Goal: Task Accomplishment & Management: Use online tool/utility

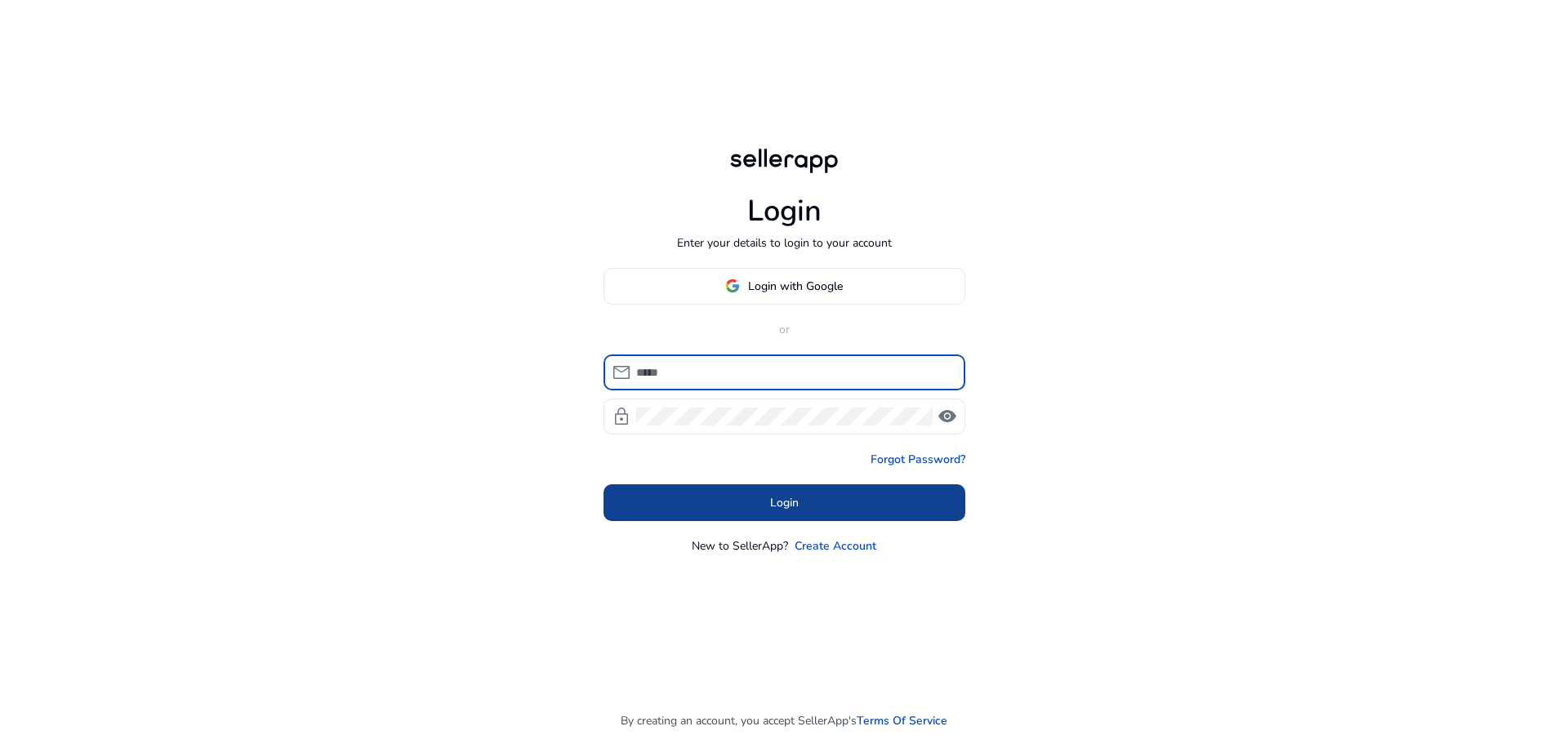
type input "**********"
click at [775, 504] on span "Login" at bounding box center [785, 502] width 29 height 17
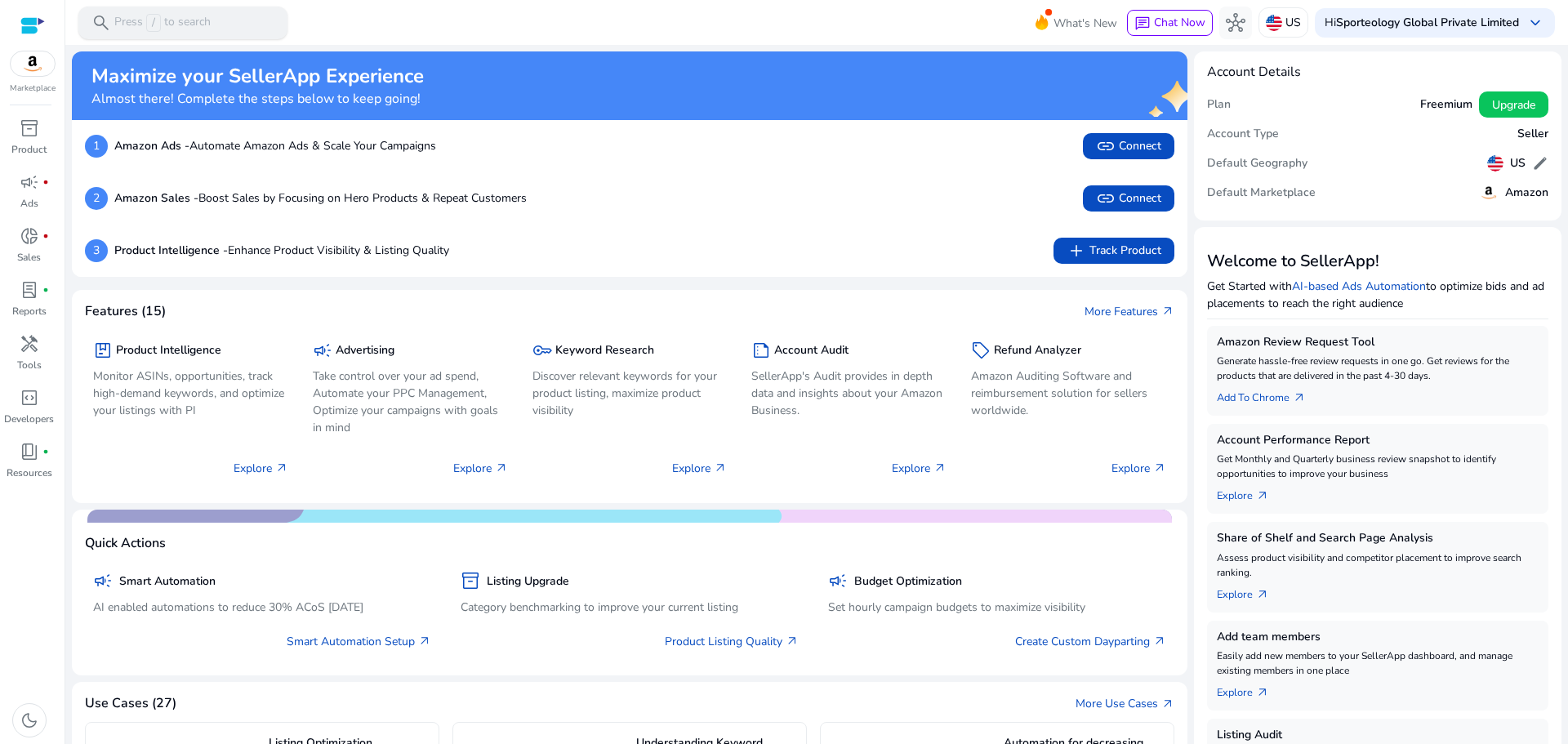
click at [133, 25] on p "Press / to search" at bounding box center [162, 22] width 96 height 18
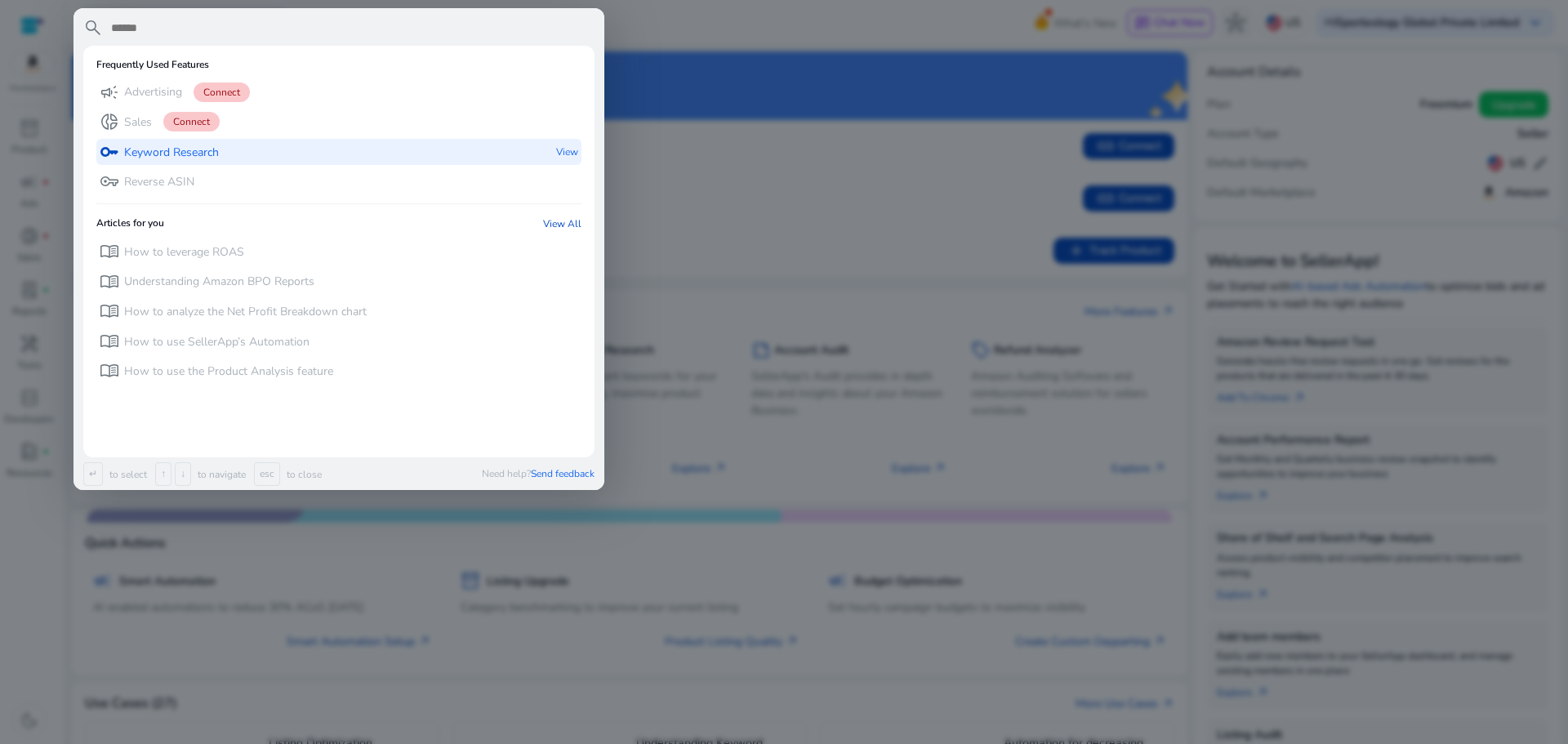
click at [141, 142] on div "key Keyword Research" at bounding box center [159, 152] width 120 height 27
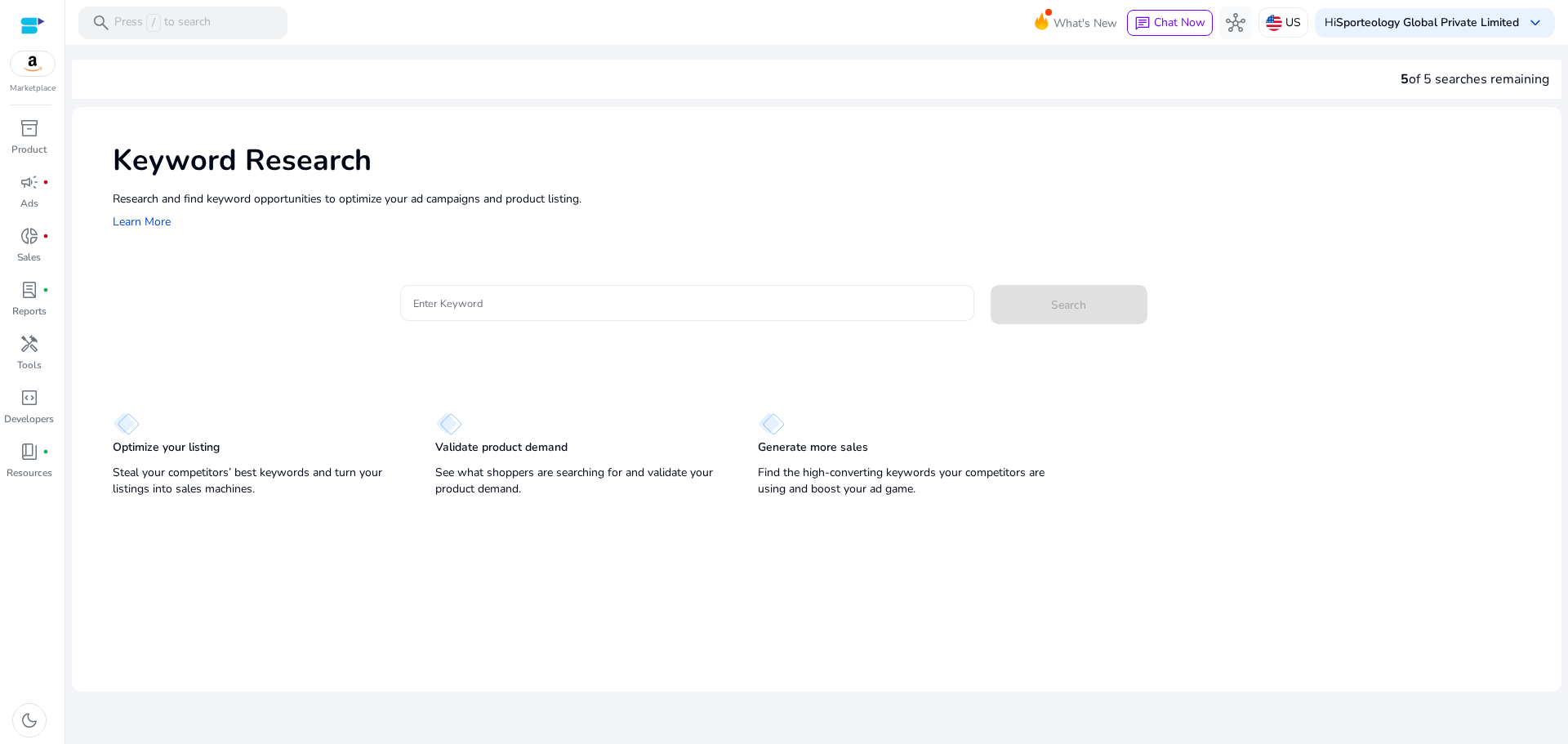
click at [469, 301] on input "Enter Keyword" at bounding box center [688, 303] width 548 height 18
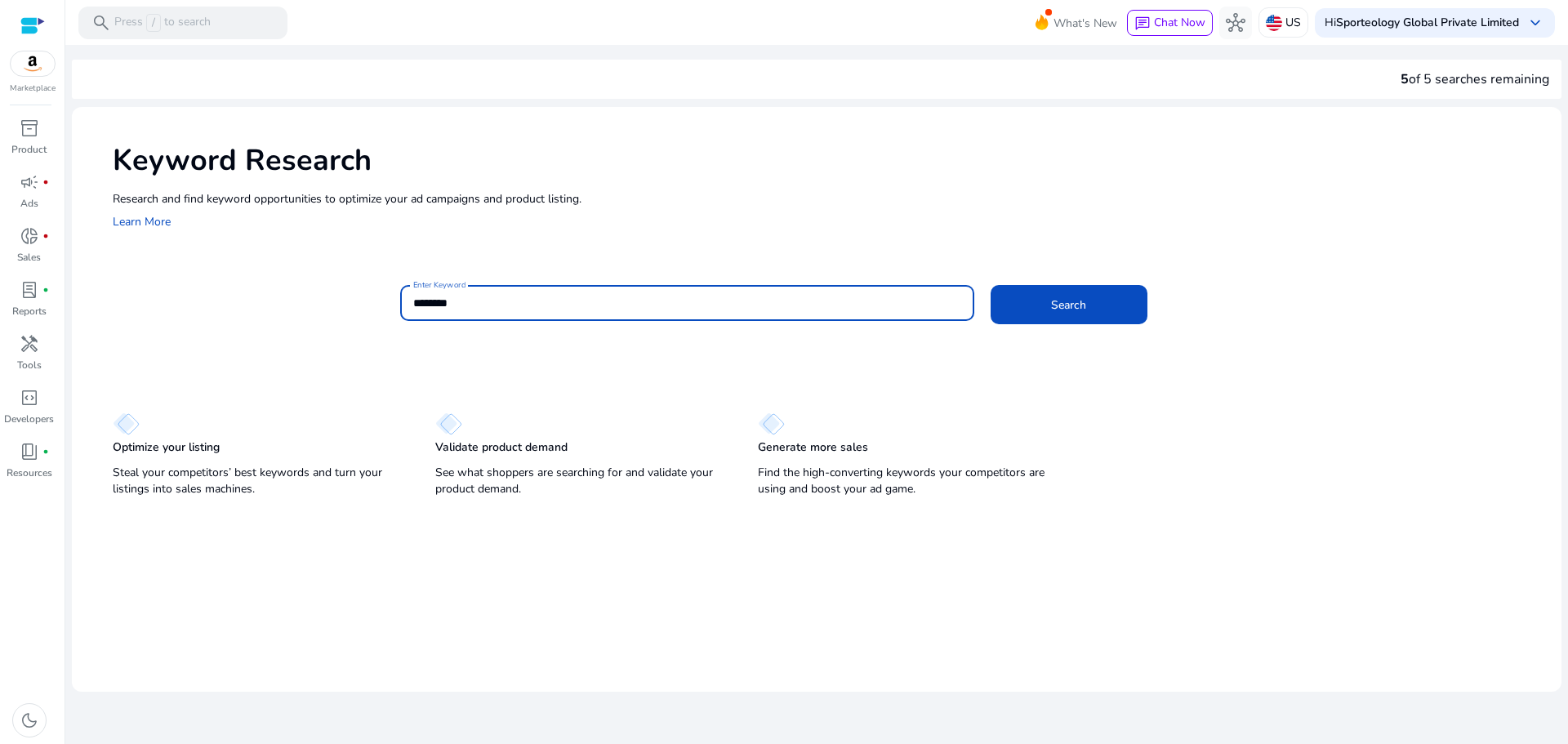
type input "********"
click at [991, 285] on button "Search" at bounding box center [1069, 305] width 156 height 40
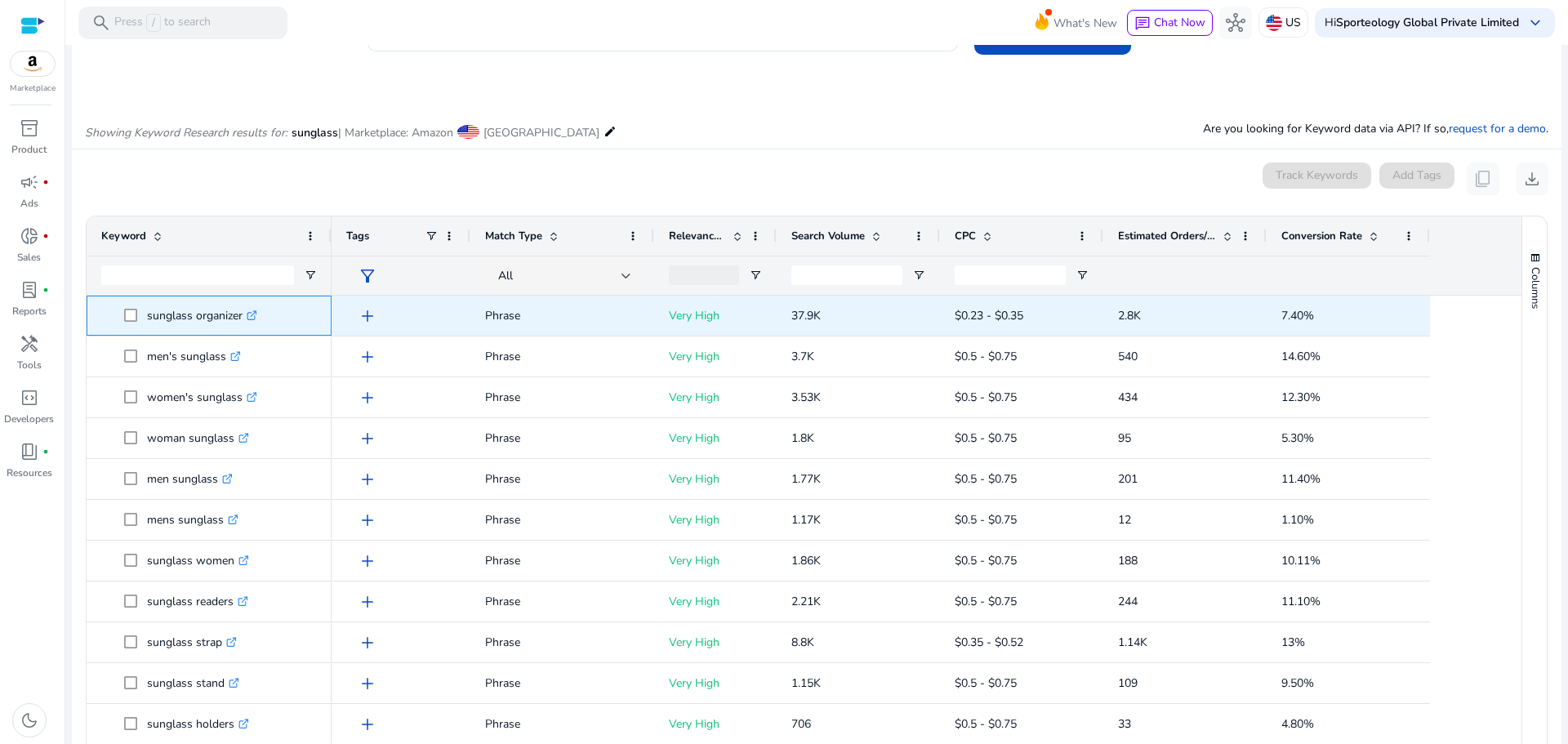
click at [255, 314] on icon ".st0{fill:#2c8af8}" at bounding box center [252, 315] width 11 height 11
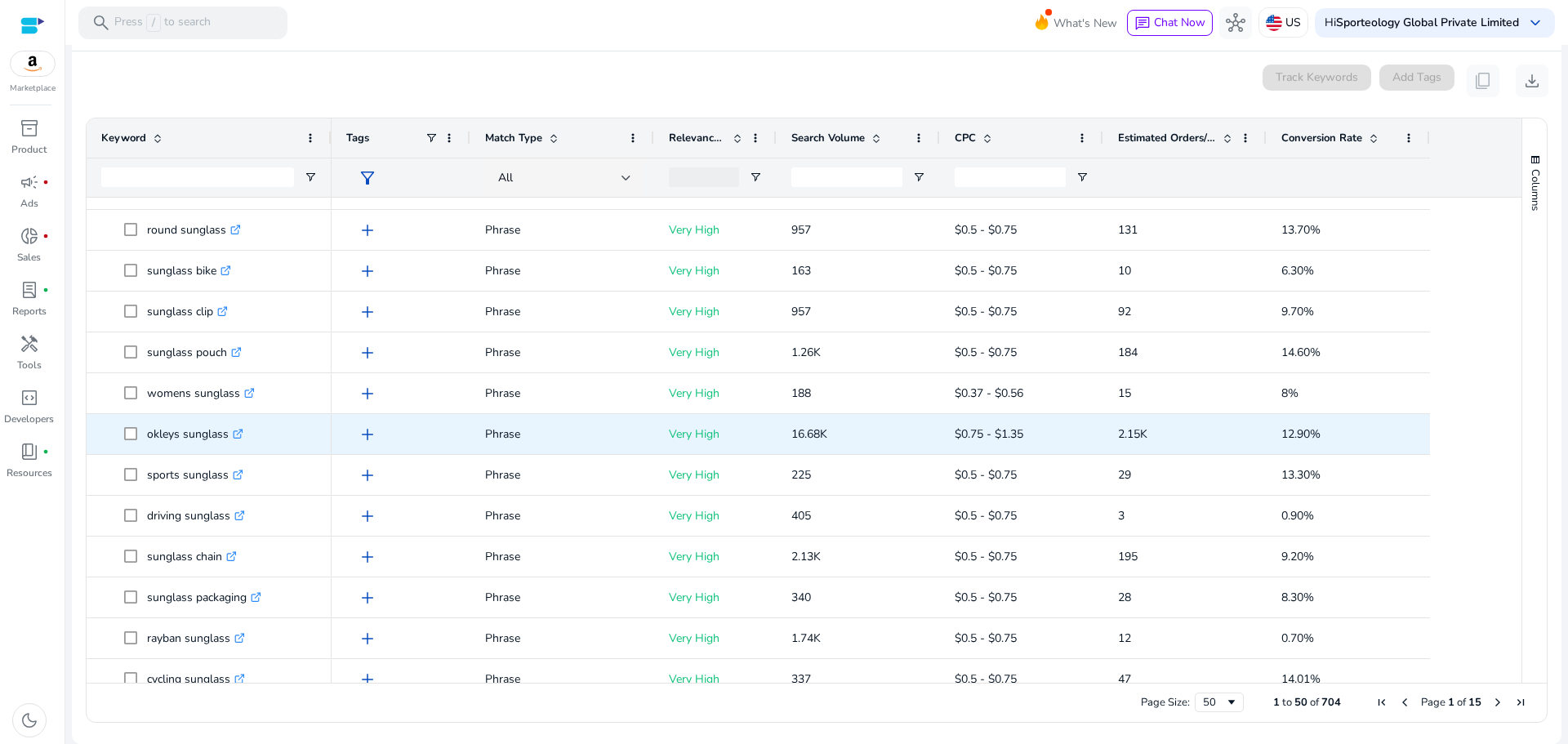
scroll to position [490, 0]
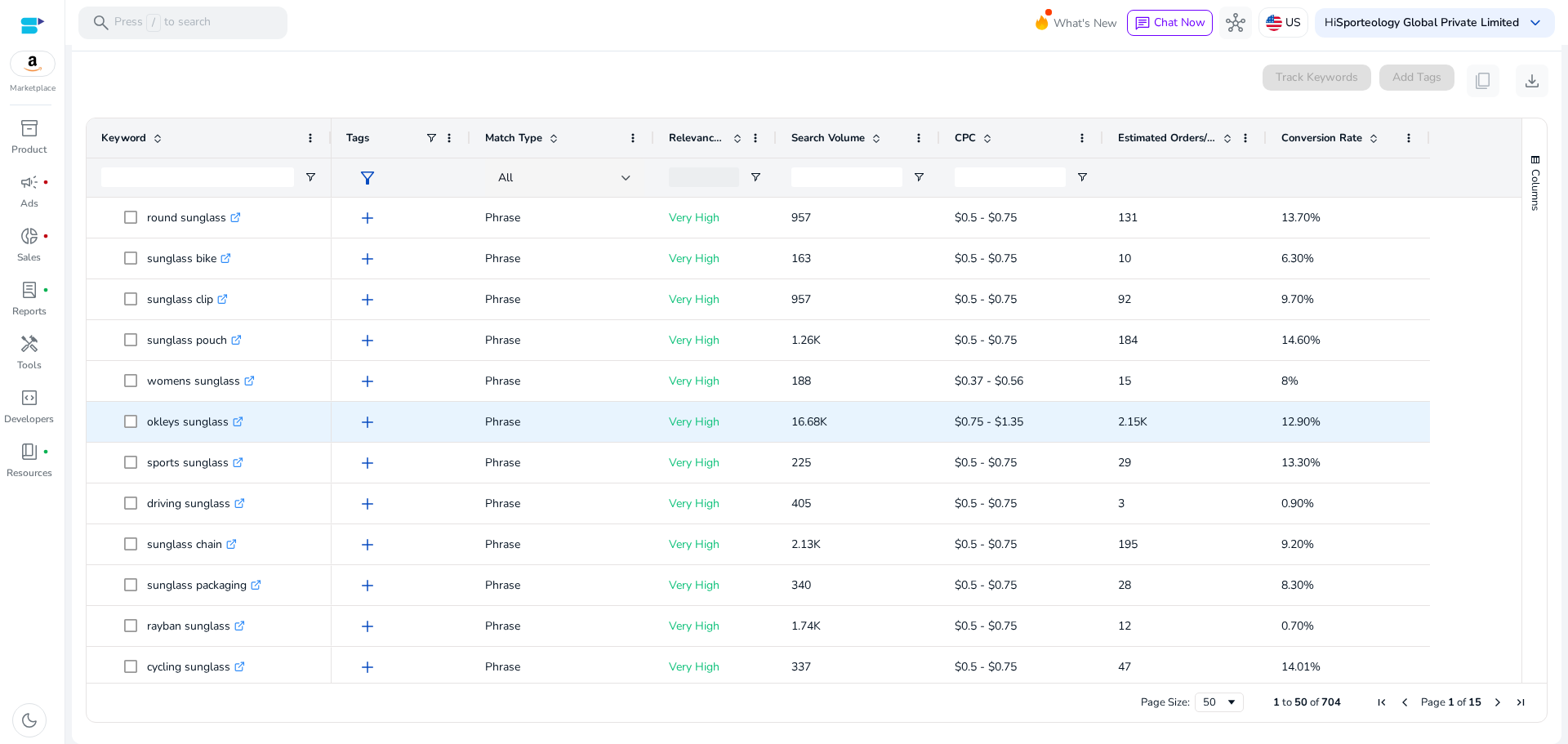
click at [236, 421] on icon ".st0{fill:#2c8af8}" at bounding box center [238, 421] width 11 height 11
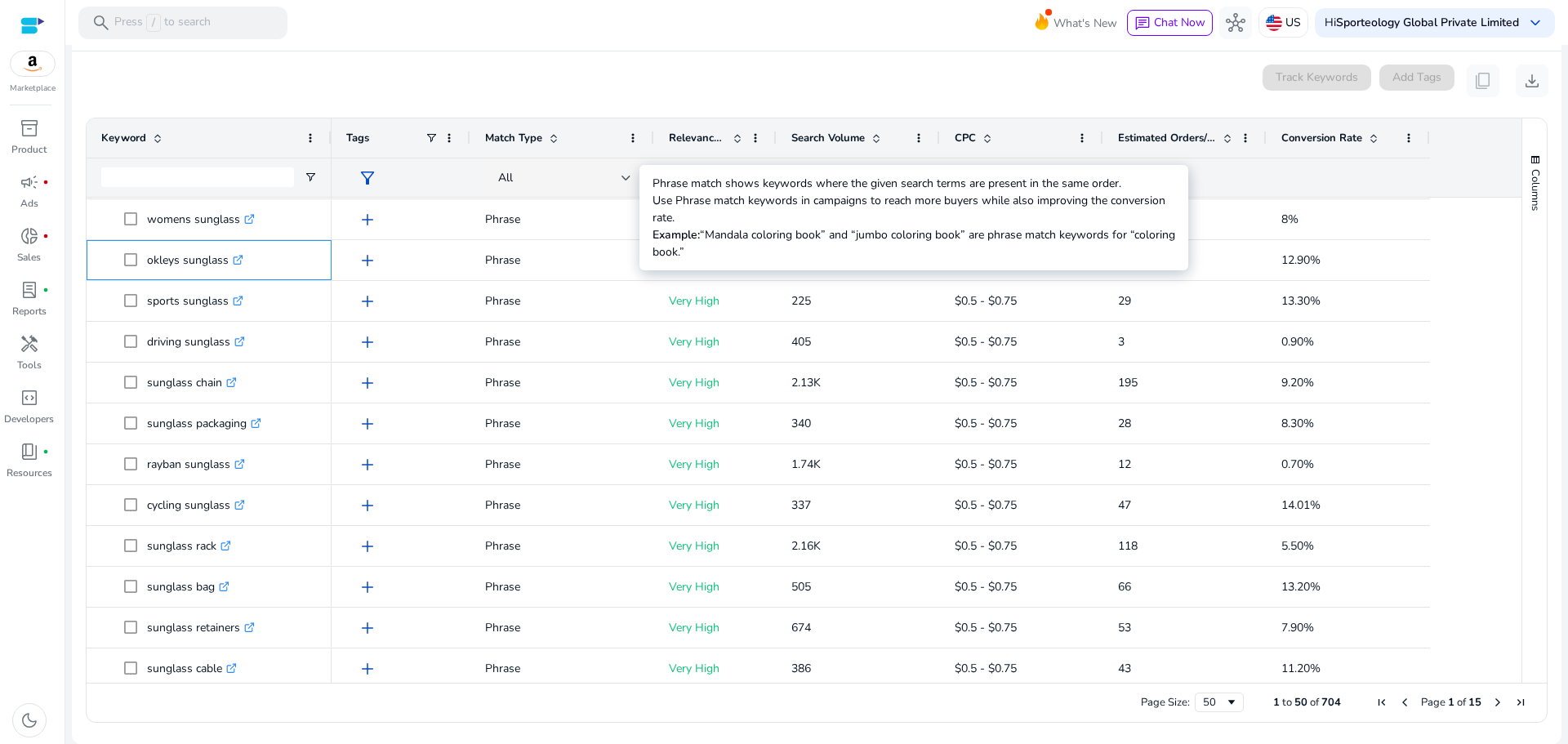
scroll to position [672, 0]
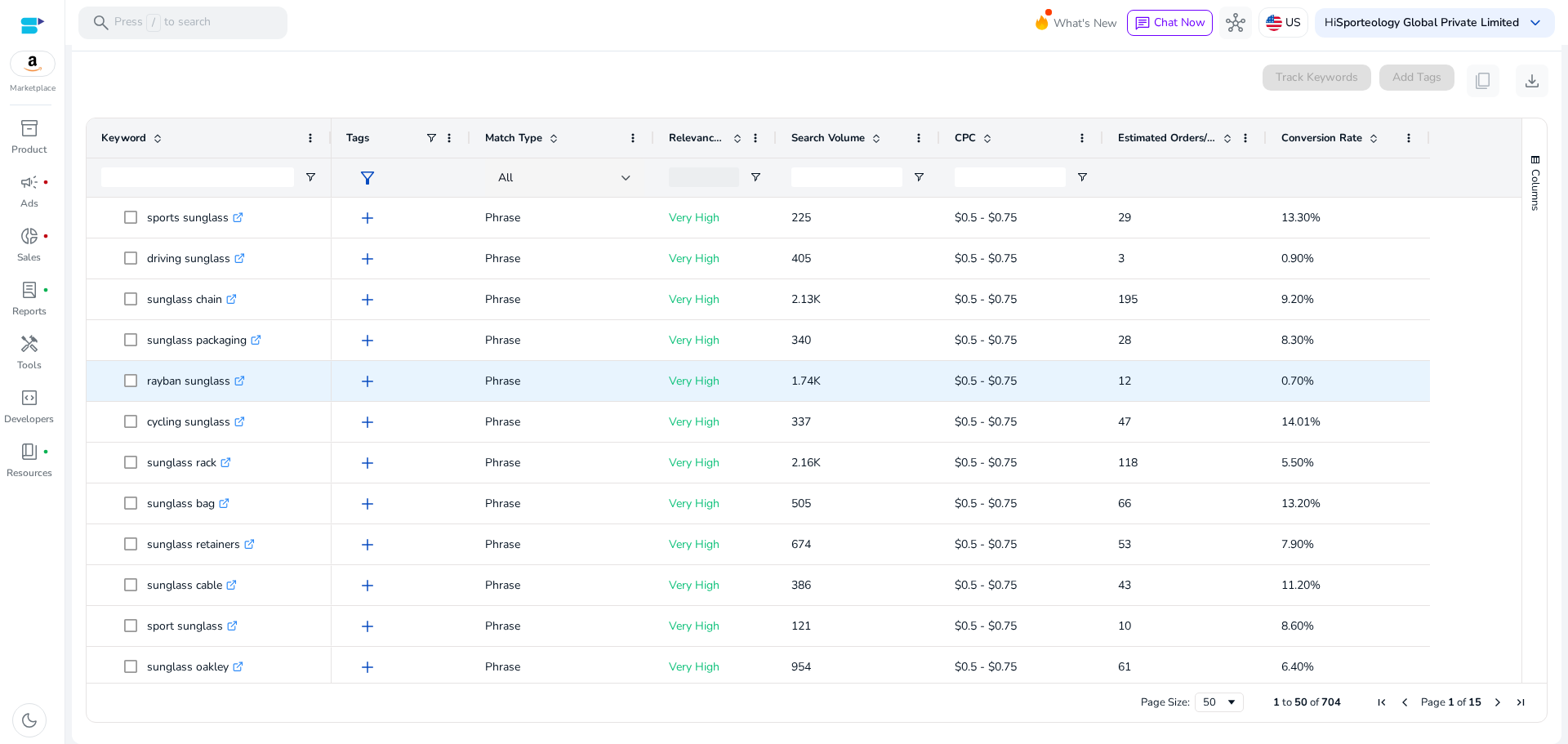
click at [241, 384] on icon ".st0{fill:#2c8af8}" at bounding box center [240, 381] width 11 height 11
click at [245, 378] on icon at bounding box center [243, 377] width 4 height 4
